Goal: Task Accomplishment & Management: Use online tool/utility

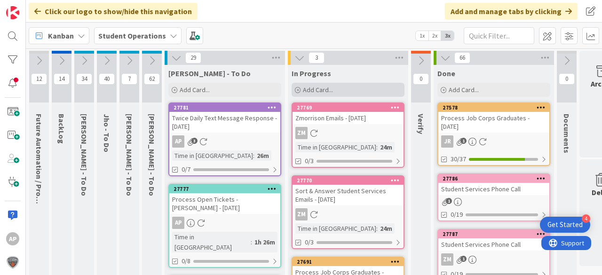
click at [331, 89] on span "Add Card..." at bounding box center [318, 90] width 30 height 8
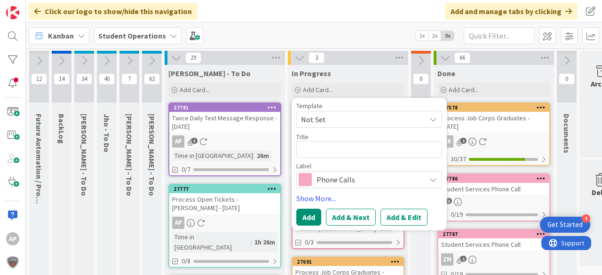
click at [344, 114] on span "Not Set" at bounding box center [360, 119] width 118 height 12
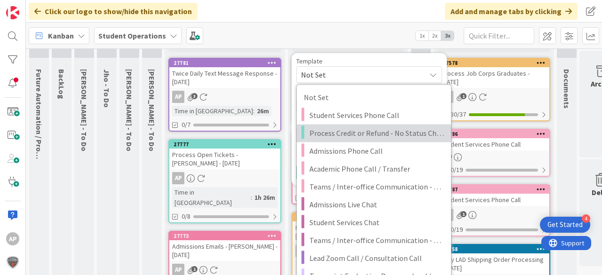
scroll to position [113, 0]
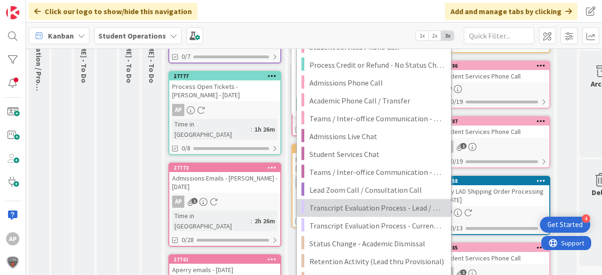
click at [402, 201] on link "Transcript Evaluation Process - Lead / New Student" at bounding box center [374, 208] width 154 height 18
type textarea "x"
type textarea "Transcript Evaluation Process - Lead / New Student"
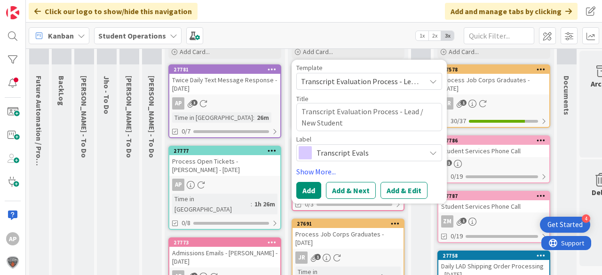
scroll to position [38, 0]
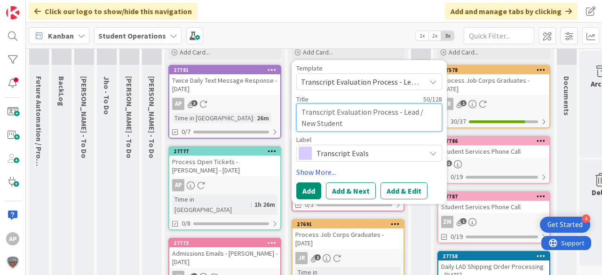
click at [364, 122] on textarea "Transcript Evaluation Process - Lead / New Student" at bounding box center [369, 117] width 146 height 28
type textarea "x"
type textarea "Transcript Evaluation Process - Lead / New Student"
type textarea "x"
type textarea "Transcript Evaluation Process - Lead / New Student -"
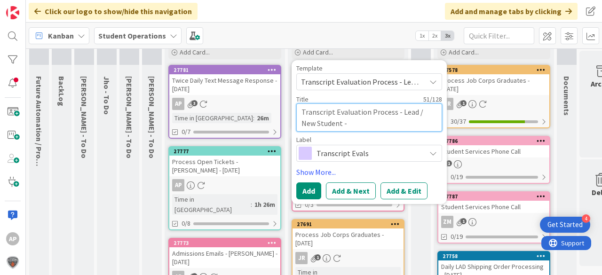
type textarea "x"
type textarea "Transcript Evaluation Process - Lead / New Student -"
type textarea "x"
type textarea "Transcript Evaluation Process - Lead / New Student - R"
type textarea "x"
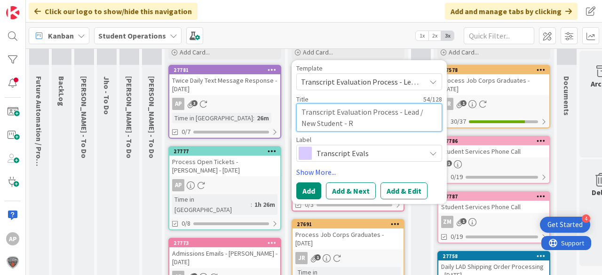
type textarea "Transcript Evaluation Process - Lead / New Student - Ro"
type textarea "x"
type textarea "Transcript Evaluation Process - Lead / New Student - Rop"
type textarea "x"
type textarea "Transcript Evaluation Process - Lead / New Student - Roph"
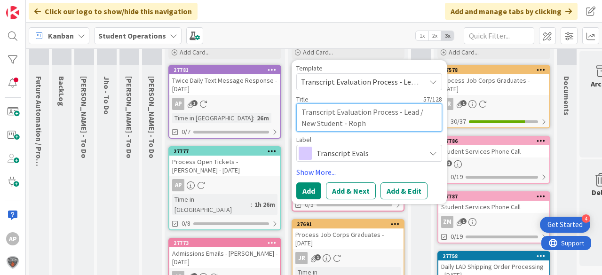
type textarea "x"
type textarea "Transcript Evaluation Process - Lead / New Student - Rophe"
type textarea "x"
type textarea "Transcript Evaluation Process - Lead / New Student - Rophe"
type textarea "x"
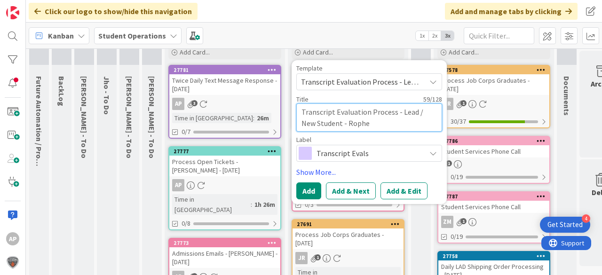
type textarea "Transcript Evaluation Process - Lead / New Student - [PERSON_NAME]"
type textarea "x"
type textarea "Transcript Evaluation Process - Lead / New Student - [PERSON_NAME]"
type textarea "x"
type textarea "Transcript Evaluation Process - Lead / New Student - [PERSON_NAME]"
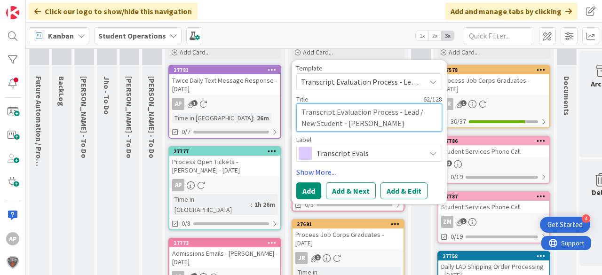
type textarea "x"
type textarea "Transcript Evaluation Process - Lead / New Student - [PERSON_NAME]"
type textarea "x"
type textarea "Transcript Evaluation Process - Lead / New Student - [PERSON_NAME]"
type textarea "x"
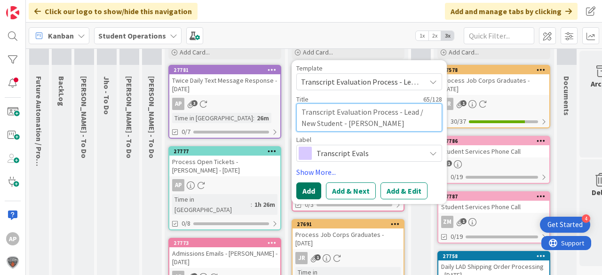
type textarea "Transcript Evaluation Process - Lead / New Student - [PERSON_NAME]"
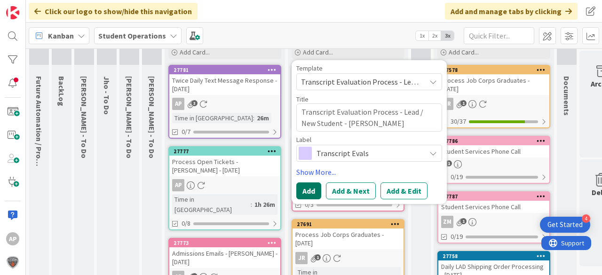
click at [310, 188] on button "Add" at bounding box center [308, 190] width 25 height 17
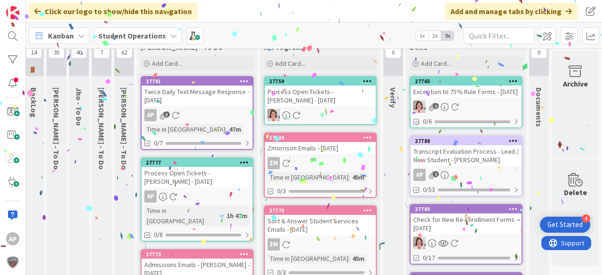
scroll to position [0, 28]
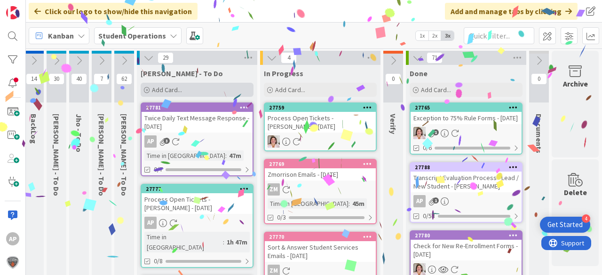
click at [180, 89] on span "Add Card..." at bounding box center [167, 90] width 30 height 8
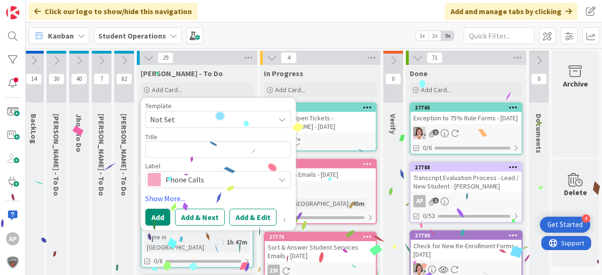
click at [174, 122] on span "Not Set" at bounding box center [209, 119] width 118 height 12
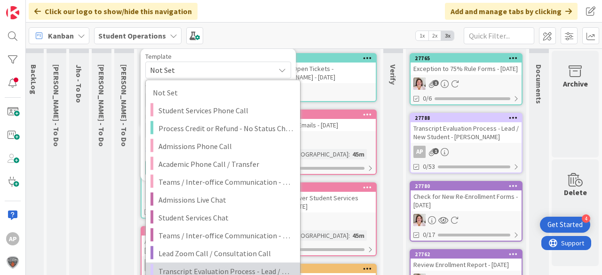
scroll to position [113, 28]
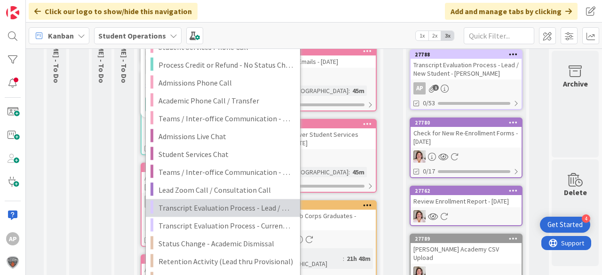
click at [246, 210] on span "Transcript Evaluation Process - Lead / New Student" at bounding box center [225, 208] width 134 height 12
type textarea "x"
type textarea "Transcript Evaluation Process - Lead / New Student"
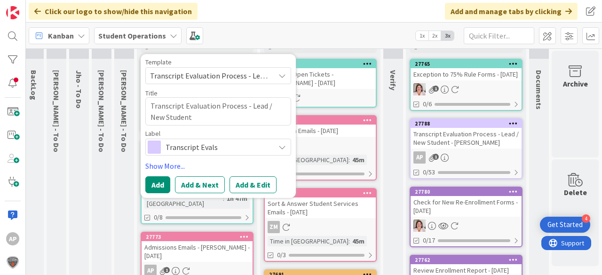
scroll to position [38, 28]
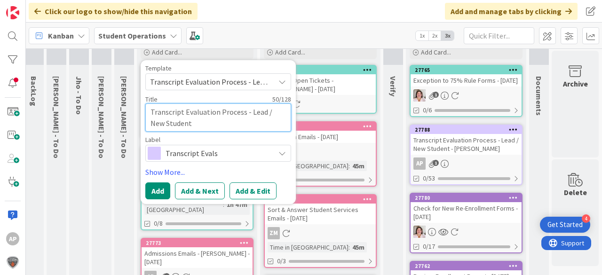
click at [230, 123] on textarea "Transcript Evaluation Process - Lead / New Student" at bounding box center [218, 117] width 146 height 28
type textarea "x"
type textarea "Transcript Evaluation Process - Lead / New Student"
type textarea "x"
type textarea "Transcript Evaluation Process - Lead / New Student -"
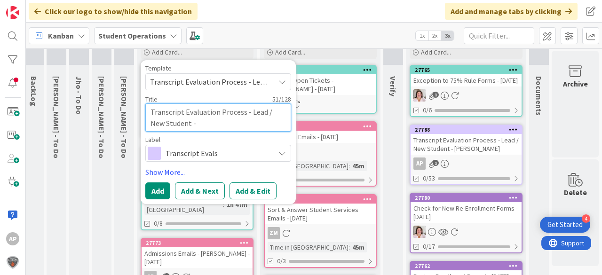
type textarea "x"
type textarea "Transcript Evaluation Process - Lead / New Student -"
type textarea "x"
type textarea "Transcript Evaluation Process - Lead / New Student - M"
type textarea "x"
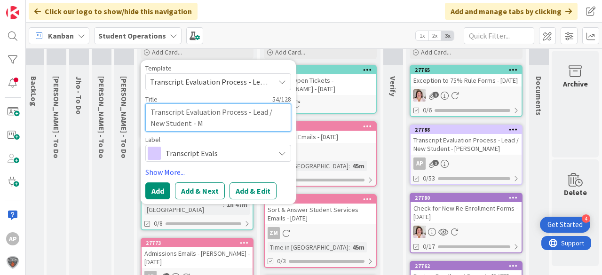
type textarea "Transcript Evaluation Process - Lead / New Student - Ma"
type textarea "x"
type textarea "Transcript Evaluation Process - Lead / New Student - Mat"
type textarea "x"
type textarea "Transcript Evaluation Process - Lead / New Student - Mate"
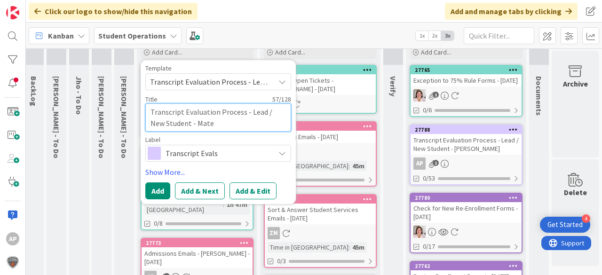
type textarea "x"
type textarea "Transcript Evaluation Process - Lead / New Student - [PERSON_NAME]"
type textarea "x"
type textarea "Transcript Evaluation Process - Lead / New Student - [PERSON_NAME]"
type textarea "x"
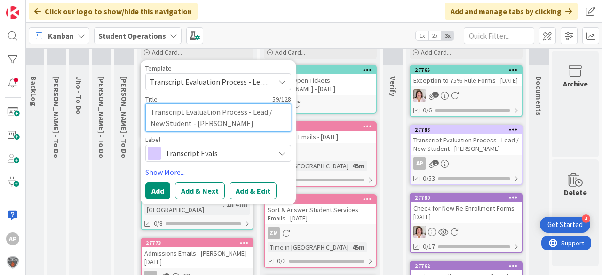
type textarea "Transcript Evaluation Process - Lead / New Student - [PERSON_NAME]"
type textarea "x"
type textarea "Transcript Evaluation Process - Lead / New Student - Mate"
type textarea "x"
type textarea "Transcript Evaluation Process - Lead / New Student - Mat"
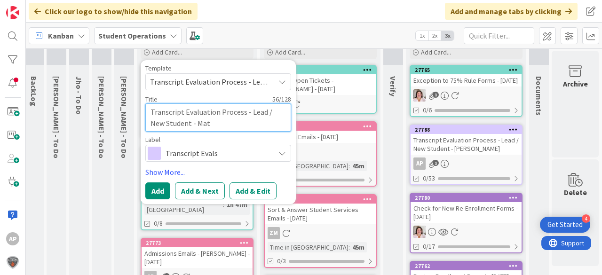
type textarea "x"
type textarea "Transcript Evaluation Process - Lead / New Student - Ma"
type textarea "x"
type textarea "Transcript Evaluation Process - Lead / New Student - M"
type textarea "x"
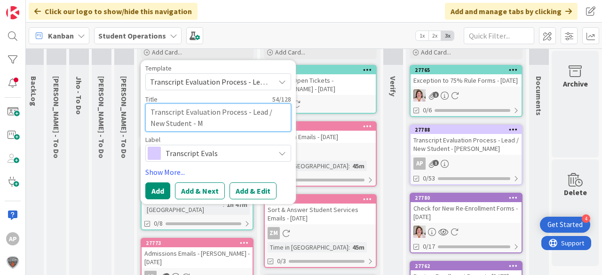
type textarea "Transcript Evaluation Process - Lead / New Student -"
type textarea "x"
type textarea "Transcript Evaluation Process - Lead / New Student - G"
type textarea "x"
type textarea "Transcript Evaluation Process - Lead / New Student - Ge"
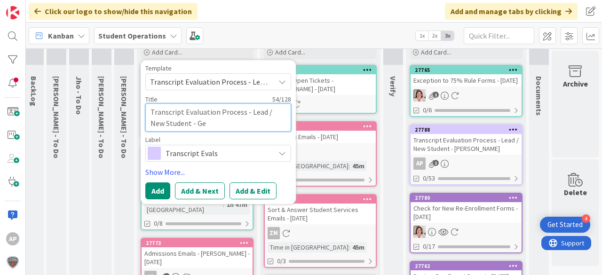
type textarea "x"
type textarea "Transcript Evaluation Process - Lead / New Student - Gen"
type textarea "x"
type textarea "Transcript Evaluation Process - Lead / New Student - Gene"
type textarea "x"
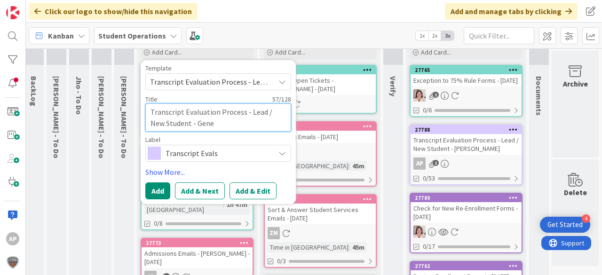
type textarea "Transcript Evaluation Process - Lead / New Student - Genes"
type textarea "x"
type textarea "Transcript Evaluation Process - Lead / New Student - Genesis"
type textarea "x"
type textarea "Transcript Evaluation Process - Lead / New Student - Genesis"
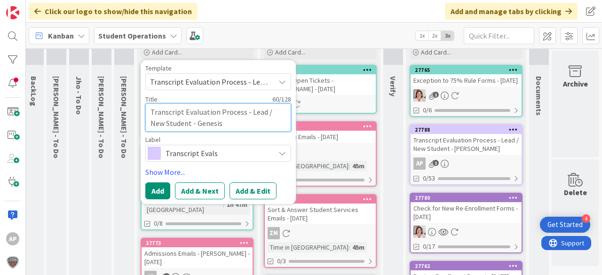
type textarea "x"
type textarea "Transcript Evaluation Process - Lead / New Student - Genesis M"
type textarea "x"
type textarea "Transcript Evaluation Process - Lead / New Student - Genesis Ma"
type textarea "x"
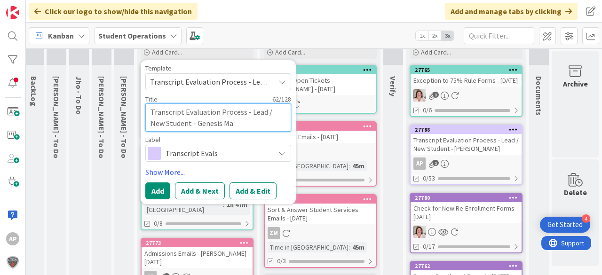
type textarea "Transcript Evaluation Process - Lead / New Student - Genesis Mat"
type textarea "x"
type textarea "Transcript Evaluation Process - Lead / New Student - Genesis Mate"
type textarea "x"
type textarea "Transcript Evaluation Process - Lead / New Student - Genesis Mateo"
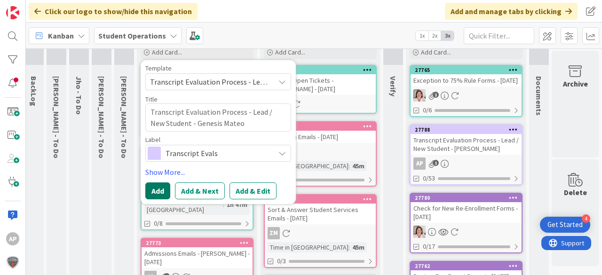
click at [154, 192] on button "Add" at bounding box center [157, 190] width 25 height 17
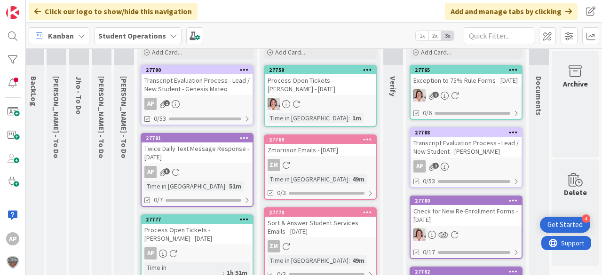
scroll to position [0, 28]
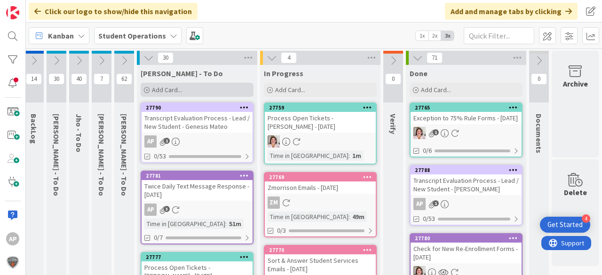
click at [165, 89] on span "Add Card..." at bounding box center [167, 90] width 30 height 8
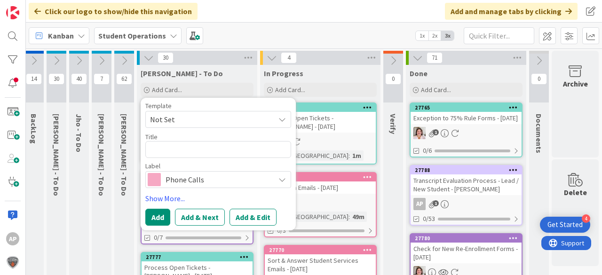
click at [189, 120] on span "Not Set" at bounding box center [209, 119] width 118 height 12
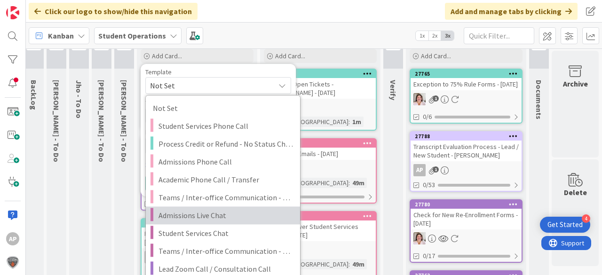
scroll to position [75, 28]
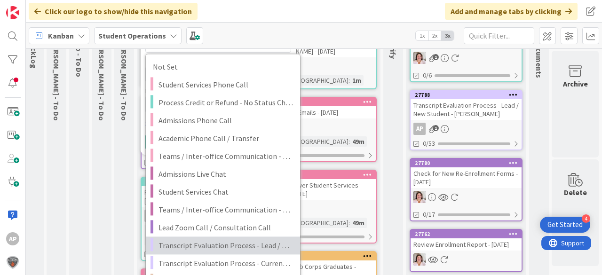
click at [259, 244] on span "Transcript Evaluation Process - Lead / New Student" at bounding box center [225, 245] width 134 height 12
type textarea "x"
type textarea "Transcript Evaluation Process - Lead / New Student"
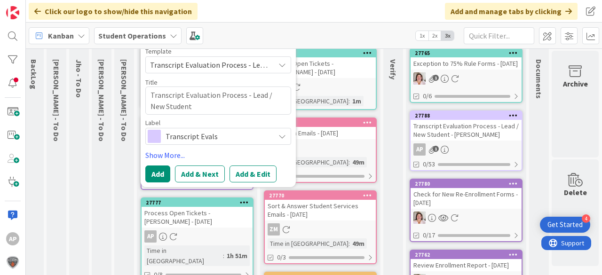
scroll to position [38, 28]
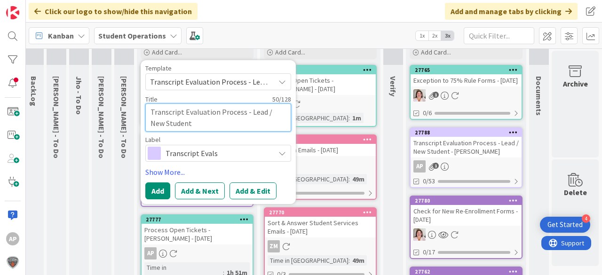
click at [219, 128] on textarea "Transcript Evaluation Process - Lead / New Student" at bounding box center [218, 117] width 146 height 28
type textarea "x"
type textarea "Transcript Evaluation Process - Lead / New Student"
type textarea "x"
type textarea "Transcript Evaluation Process - Lead / New Student -"
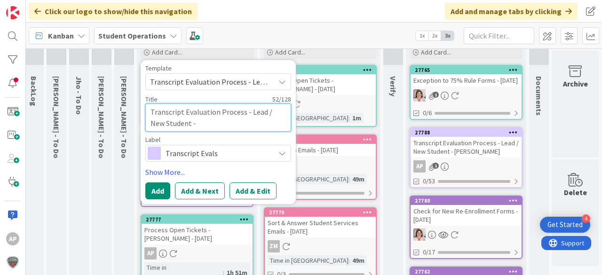
type textarea "x"
type textarea "Transcript Evaluation Process - Lead / New Student -"
type textarea "x"
type textarea "Transcript Evaluation Process - Lead / New Student - B"
type textarea "x"
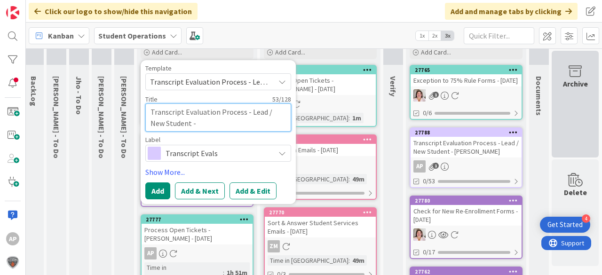
type textarea "Transcript Evaluation Process - Lead / New Student -"
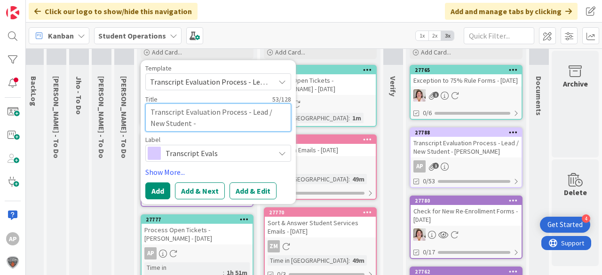
click at [192, 122] on textarea "Transcript Evaluation Process - Lead / New Student -" at bounding box center [218, 117] width 146 height 28
type textarea "x"
type textarea "Transcript Evaluation Process - Lead / New Student - B"
type textarea "x"
type textarea "Transcript Evaluation Process - Lead / New Student - Br"
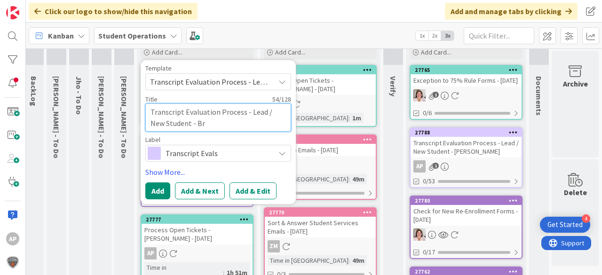
type textarea "x"
type textarea "Transcript Evaluation Process - Lead / New Student - Bri"
type textarea "x"
type textarea "Transcript Evaluation Process - Lead / New Student - [PERSON_NAME]"
type textarea "x"
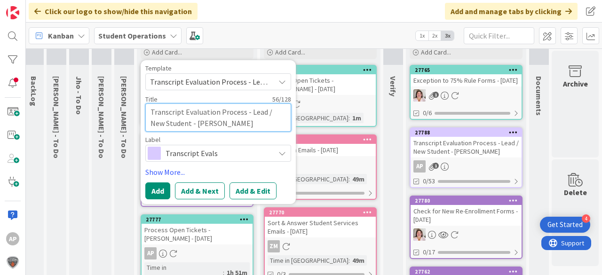
type textarea "Transcript Evaluation Process - Lead / New Student - [PERSON_NAME]"
type textarea "x"
type textarea "Transcript Evaluation Process - Lead / New Student - [PERSON_NAME]"
type textarea "x"
type textarea "Transcript Evaluation Process - Lead / New Student - [PERSON_NAME]"
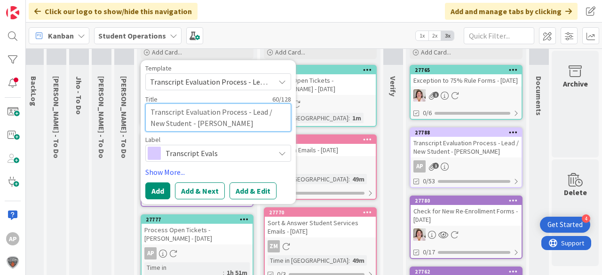
type textarea "x"
type textarea "Transcript Evaluation Process - Lead / New Student - [PERSON_NAME]"
type textarea "x"
type textarea "Transcript Evaluation Process - Lead / New Student - [PERSON_NAME]"
type textarea "x"
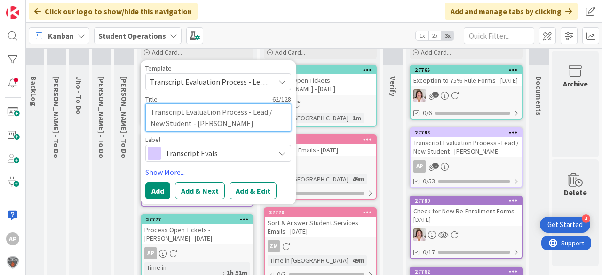
type textarea "Transcript Evaluation Process - Lead / New Student - [PERSON_NAME]"
type textarea "x"
type textarea "Transcript Evaluation Process - Lead / New Student - [PERSON_NAME]"
type textarea "x"
type textarea "Transcript Evaluation Process - Lead / New Student - [PERSON_NAME]"
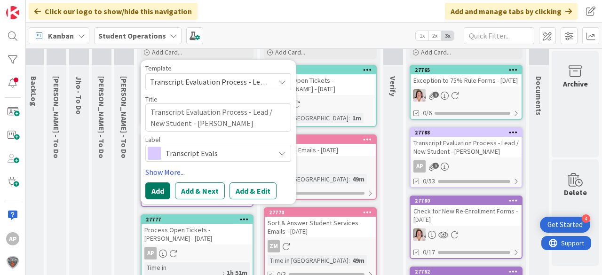
click at [160, 188] on button "Add" at bounding box center [157, 190] width 25 height 17
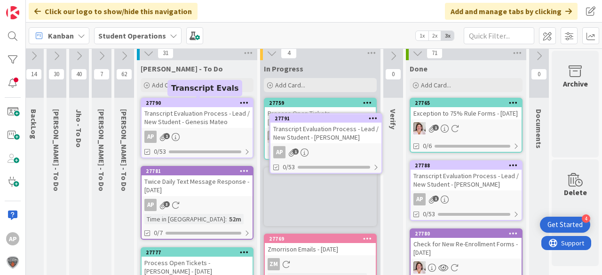
scroll to position [0, 28]
